Goal: Navigation & Orientation: Find specific page/section

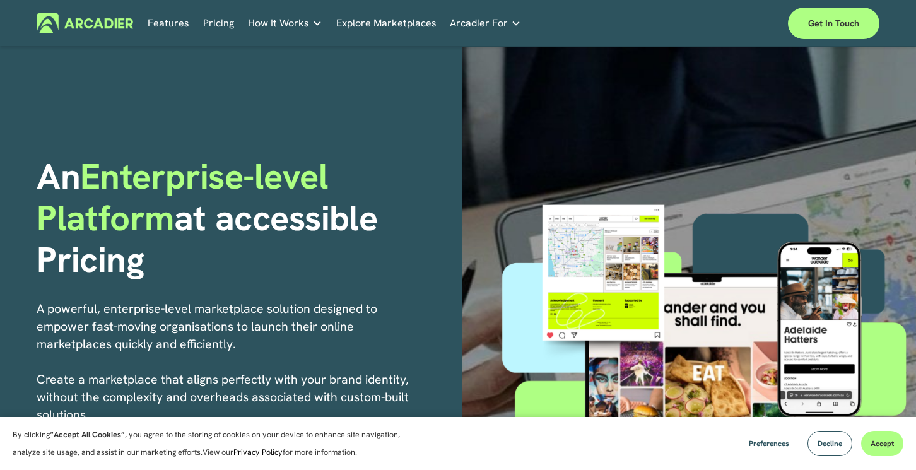
click at [368, 20] on link "Explore Marketplaces" at bounding box center [386, 23] width 100 height 20
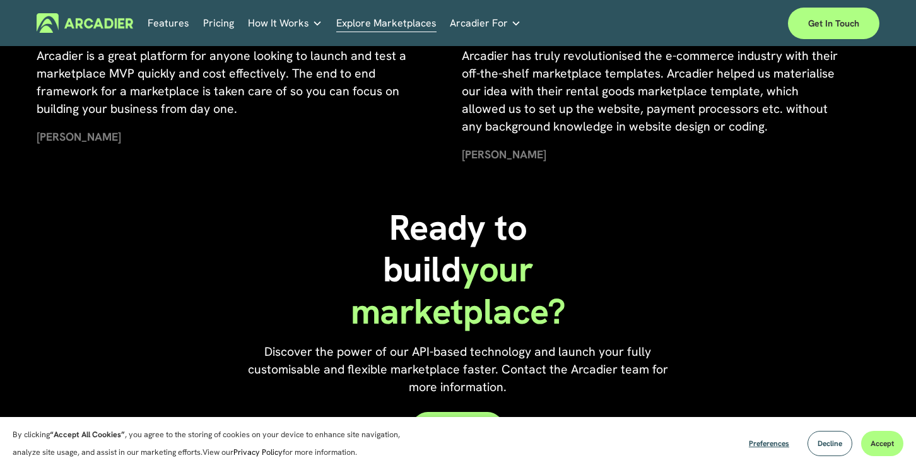
scroll to position [2548, 0]
